Goal: Task Accomplishment & Management: Manage account settings

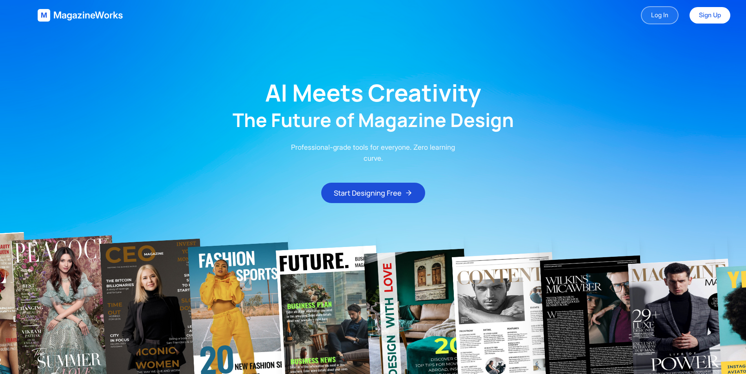
click at [644, 16] on link "Log In" at bounding box center [660, 15] width 38 height 18
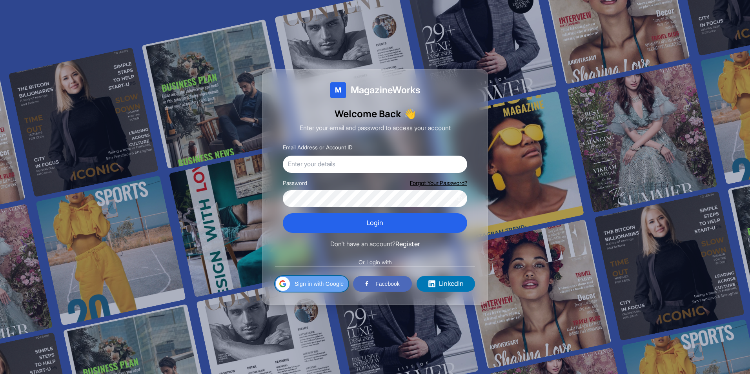
click at [329, 279] on div "Sign in with Google Sign in with Google. Opens in new tab" at bounding box center [312, 284] width 64 height 16
click at [596, 130] on div at bounding box center [375, 187] width 750 height 374
click at [629, 87] on div at bounding box center [375, 187] width 750 height 374
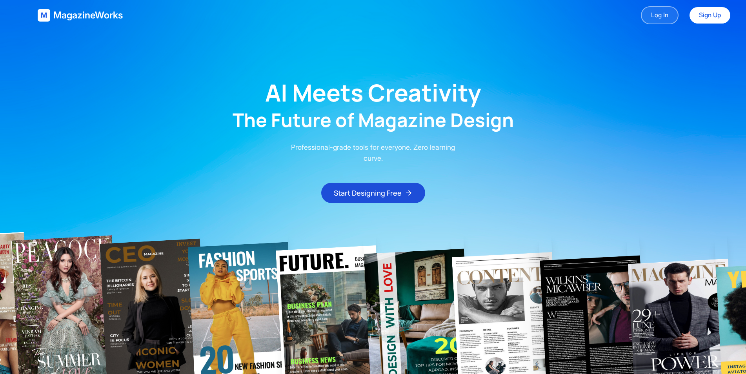
click at [662, 20] on link "Log In" at bounding box center [660, 15] width 38 height 18
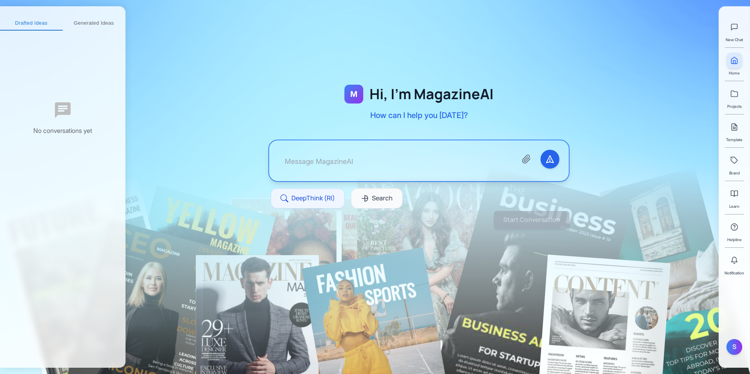
click at [713, 52] on div "M Hi, I'm MagazineAI How can I help you [DATE]? DeepThink (RI) Search Start Con…" at bounding box center [438, 187] width 625 height 374
click at [115, 26] on button "Generated Ideas" at bounding box center [94, 23] width 63 height 14
click at [38, 31] on div "No conversations yet" at bounding box center [62, 118] width 125 height 175
